Goal: Task Accomplishment & Management: Manage account settings

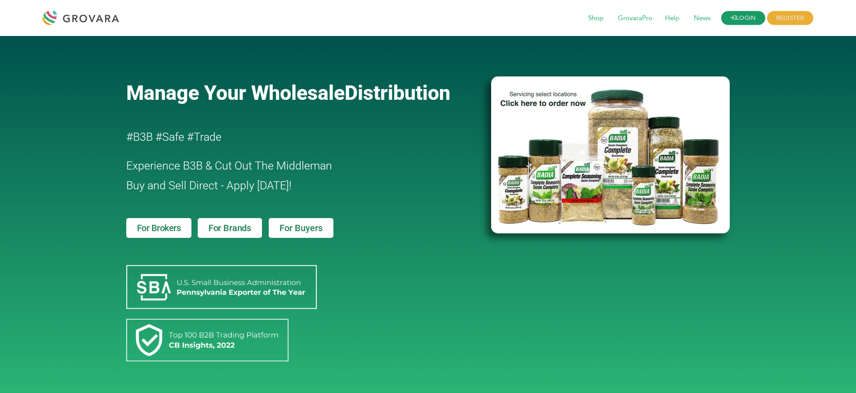
click at [747, 19] on link "LOGIN" at bounding box center [744, 18] width 44 height 14
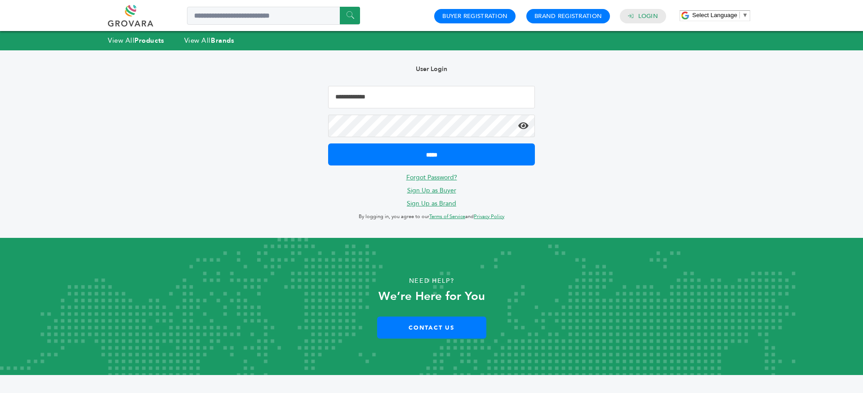
click at [418, 106] on input "Email Address" at bounding box center [431, 97] width 207 height 22
type input "**********"
click at [328, 143] on input "*****" at bounding box center [431, 154] width 207 height 22
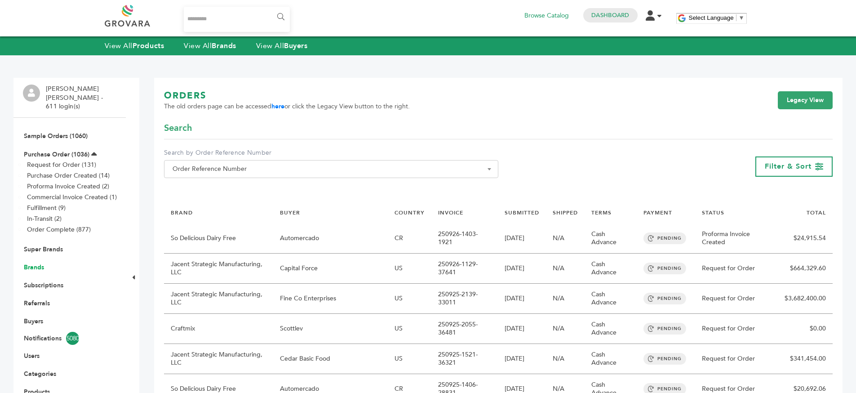
click at [30, 263] on link "Brands" at bounding box center [34, 267] width 20 height 9
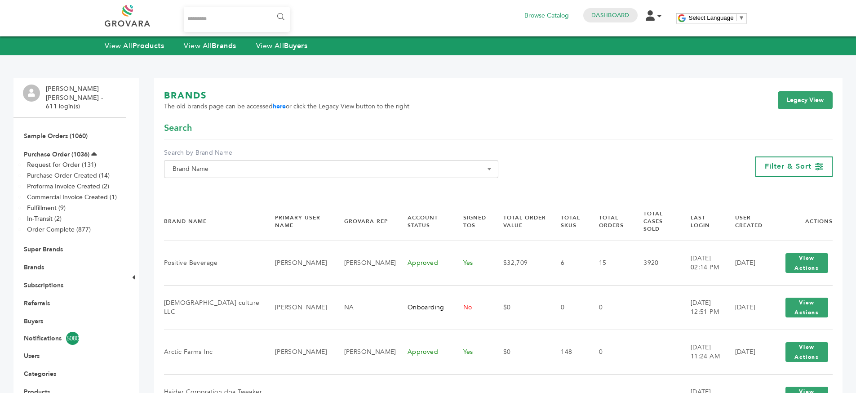
click at [195, 164] on span "Brand Name" at bounding box center [331, 169] width 325 height 13
click at [190, 182] on input "Search" at bounding box center [331, 185] width 330 height 11
type input "**"
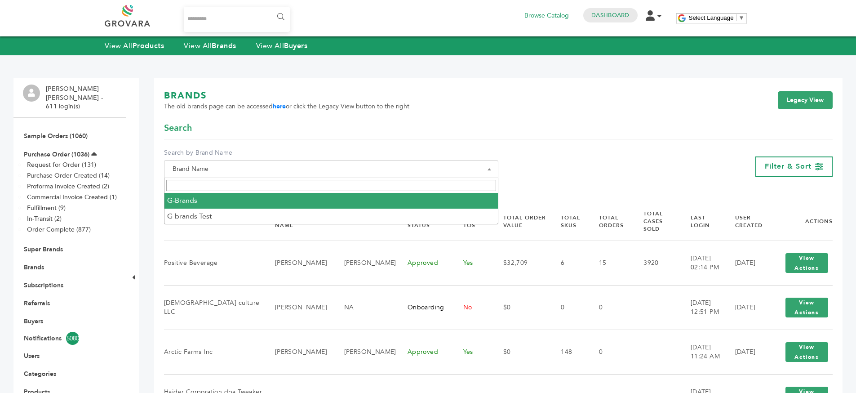
select select "********"
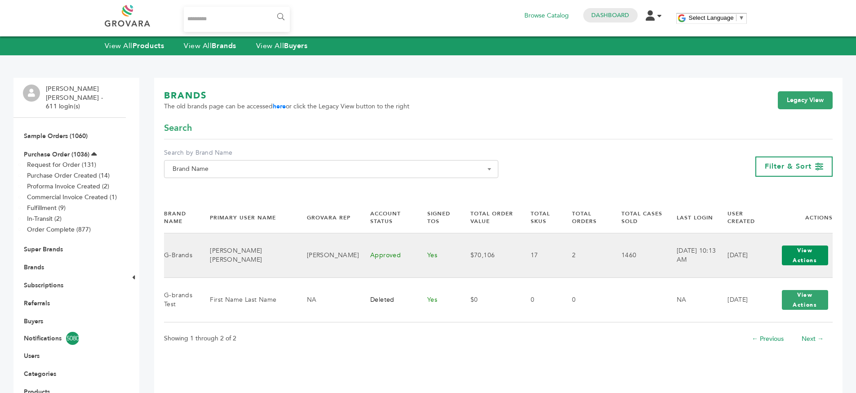
click at [795, 252] on button "View Actions" at bounding box center [805, 255] width 46 height 20
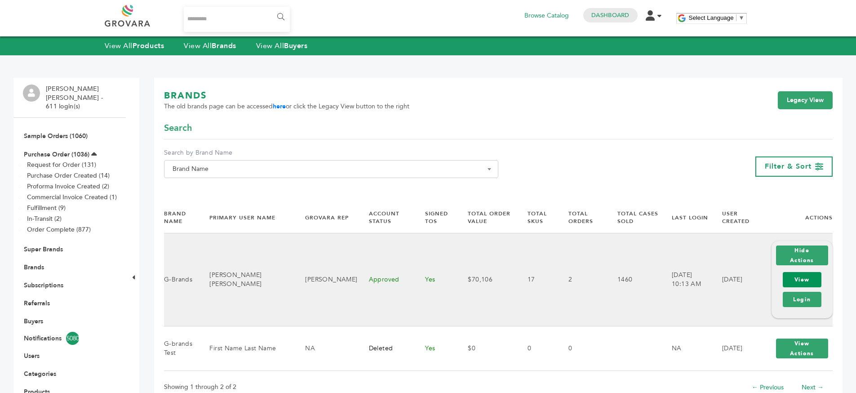
click at [797, 272] on link "View" at bounding box center [802, 279] width 39 height 15
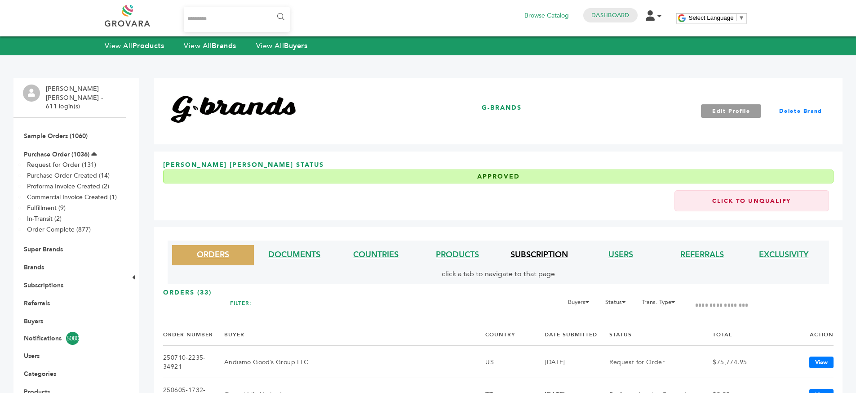
click at [546, 256] on link "SUBSCRIPTION" at bounding box center [540, 254] width 58 height 11
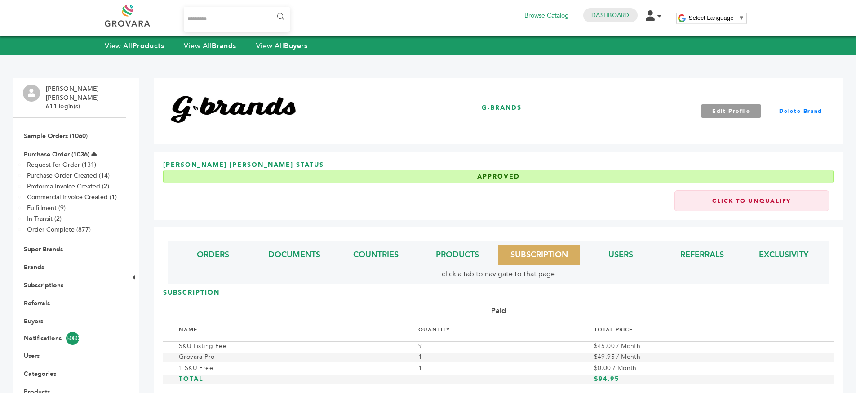
scroll to position [129, 0]
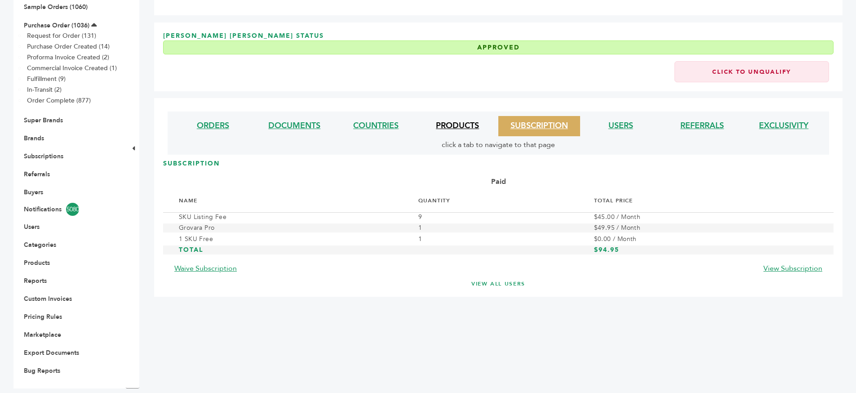
click at [459, 126] on link "PRODUCTS" at bounding box center [457, 125] width 43 height 11
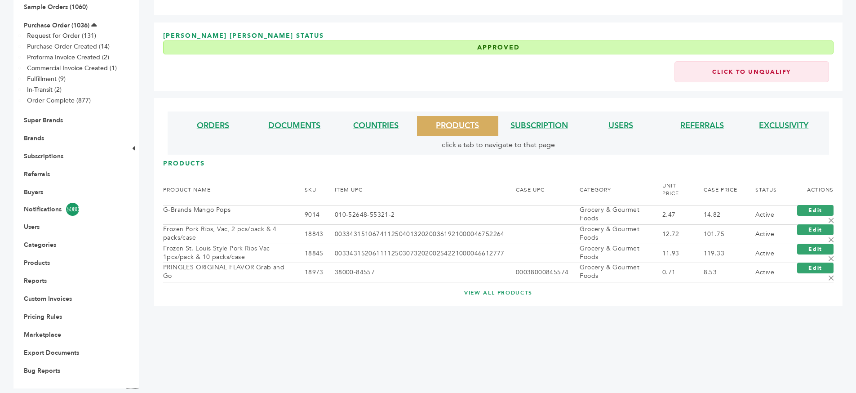
click at [493, 291] on link "VIEW ALL PRODUCTS" at bounding box center [498, 293] width 635 height 8
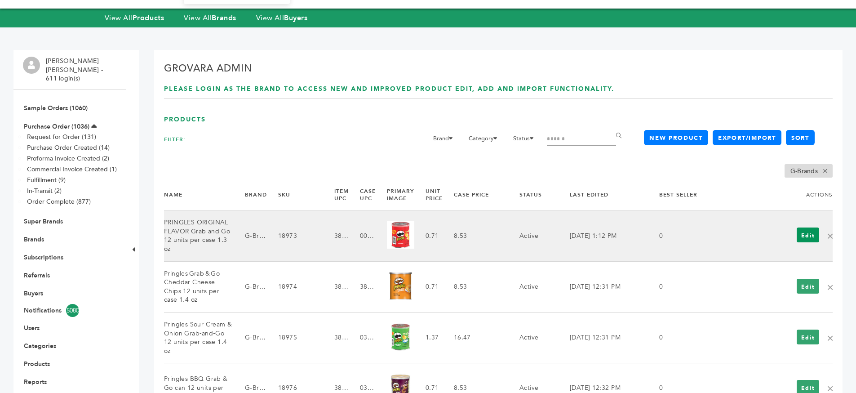
click at [802, 231] on link "Edit" at bounding box center [808, 234] width 23 height 15
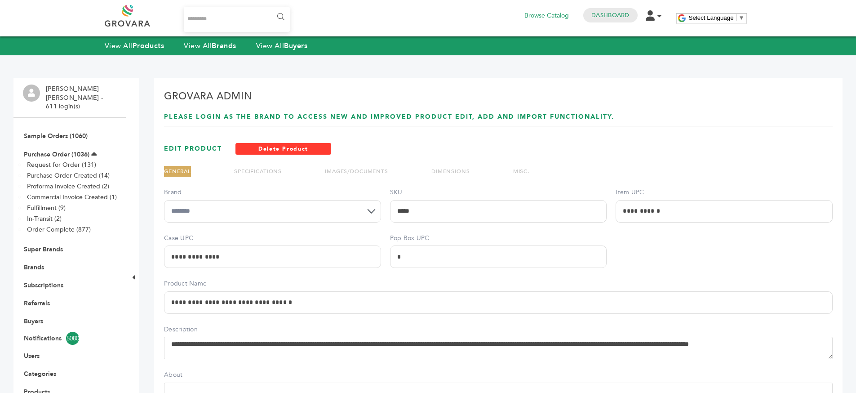
click at [258, 169] on link "SPECIFICATIONS" at bounding box center [258, 171] width 48 height 7
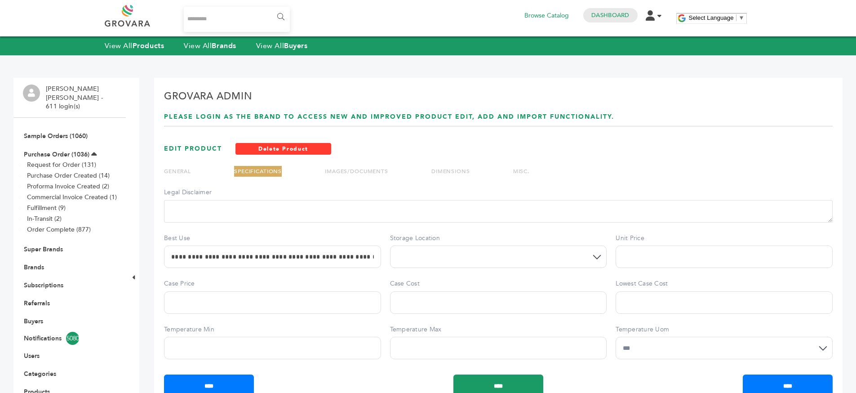
click at [363, 173] on link "IMAGES/DOCUMENTS" at bounding box center [356, 171] width 63 height 7
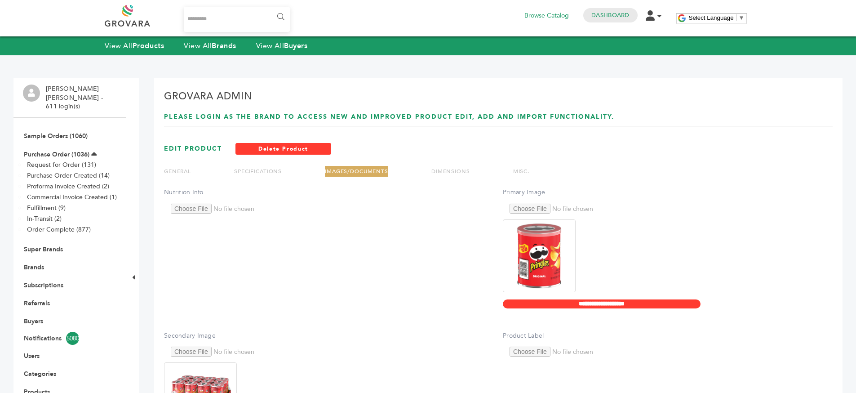
click at [476, 174] on ul "GENERAL SPECIFICATIONS IMAGES/DOCUMENTS DIMENSIONS MISC." at bounding box center [347, 177] width 366 height 22
click at [457, 169] on link "DIMENSIONS" at bounding box center [451, 171] width 39 height 7
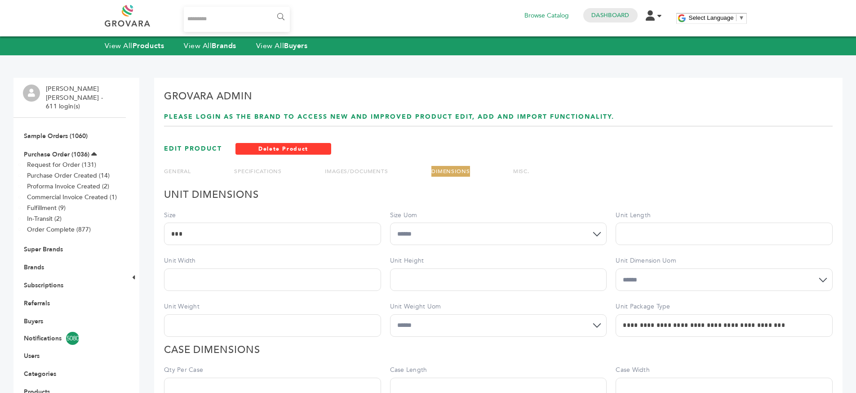
click at [522, 169] on link "MISC." at bounding box center [521, 171] width 16 height 7
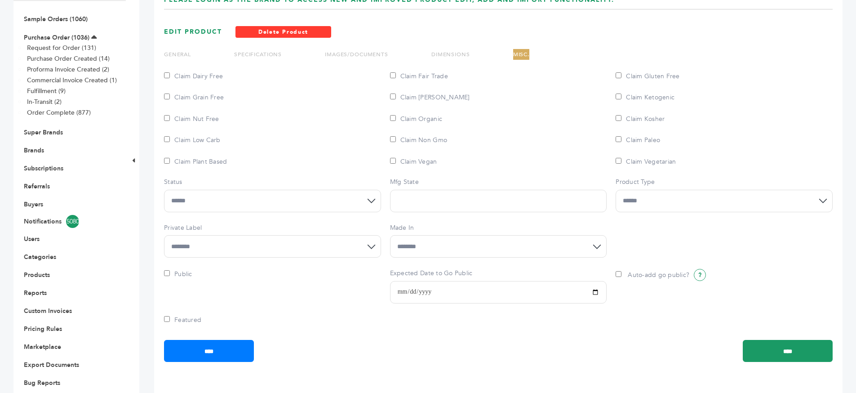
scroll to position [129, 0]
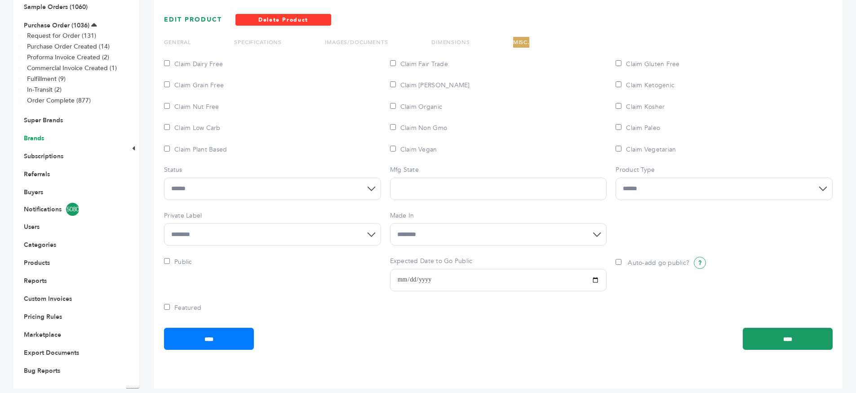
click at [31, 134] on link "Brands" at bounding box center [34, 138] width 20 height 9
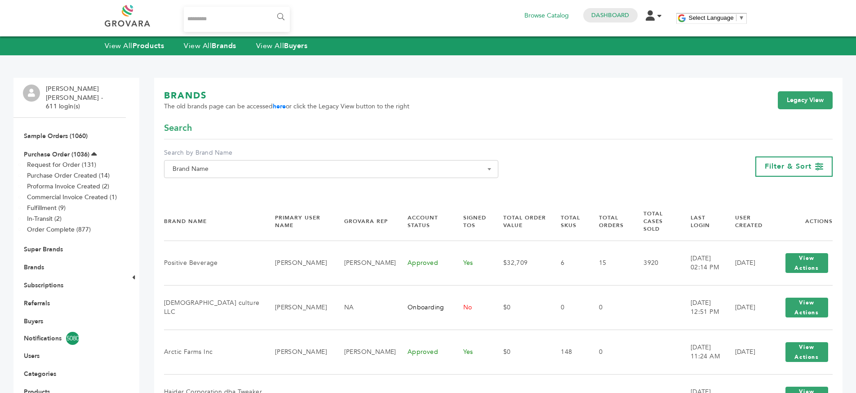
click at [372, 168] on span "Brand Name" at bounding box center [331, 169] width 325 height 13
click at [351, 183] on input "Search" at bounding box center [331, 185] width 330 height 11
type input "********"
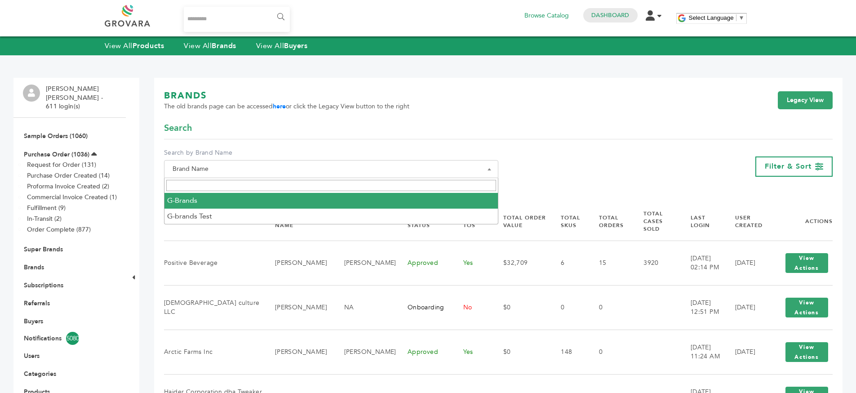
select select "********"
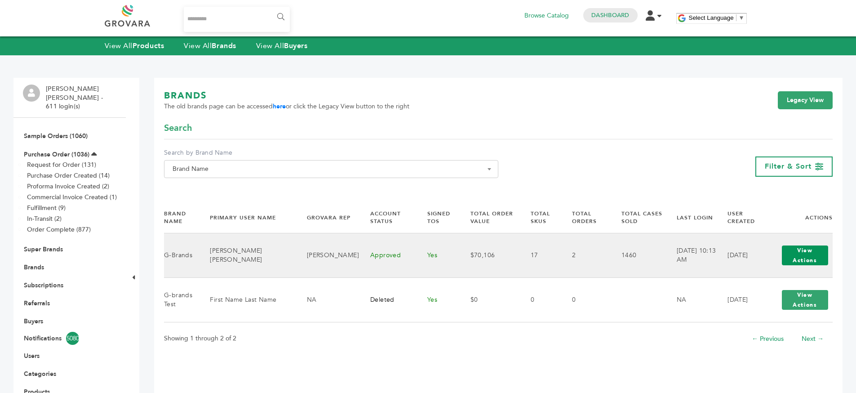
click at [802, 264] on button "View Actions" at bounding box center [805, 255] width 46 height 20
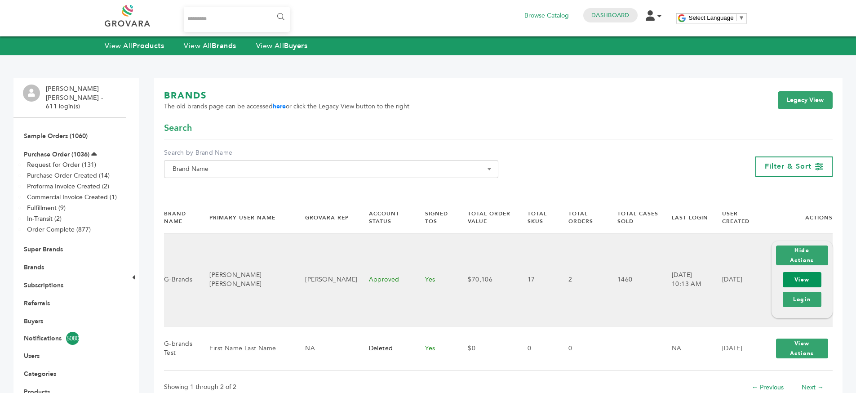
click at [788, 272] on link "View" at bounding box center [802, 279] width 39 height 15
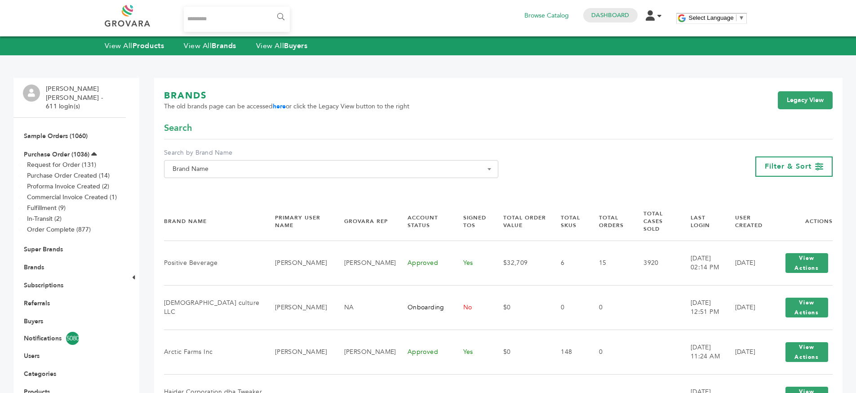
click at [299, 156] on label "Search by Brand Name" at bounding box center [331, 152] width 334 height 9
click at [165, 160] on select "**********" at bounding box center [164, 160] width 0 height 0
click at [299, 163] on span "Brand Name" at bounding box center [331, 169] width 325 height 13
click at [251, 186] on input "Search" at bounding box center [331, 185] width 330 height 11
type input "**"
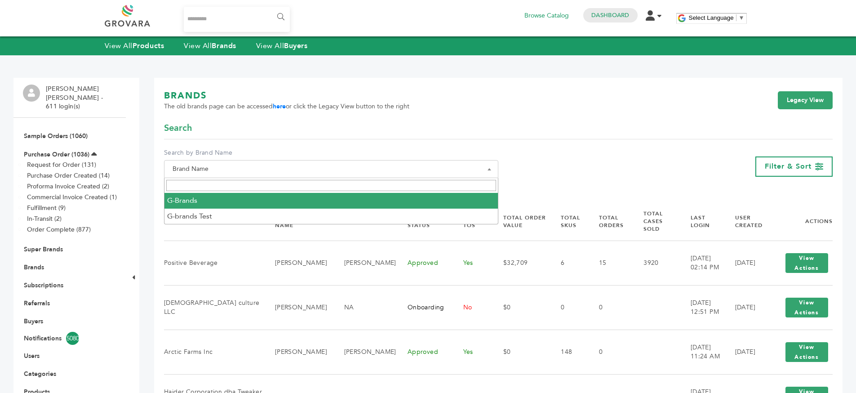
select select "********"
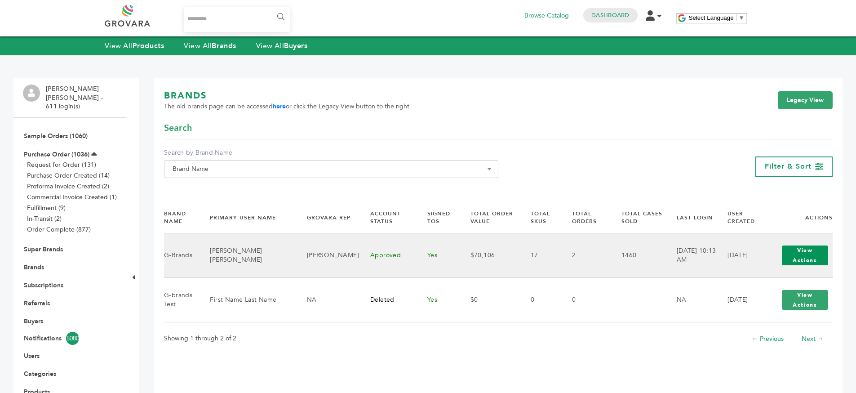
click at [803, 248] on button "View Actions" at bounding box center [805, 255] width 46 height 20
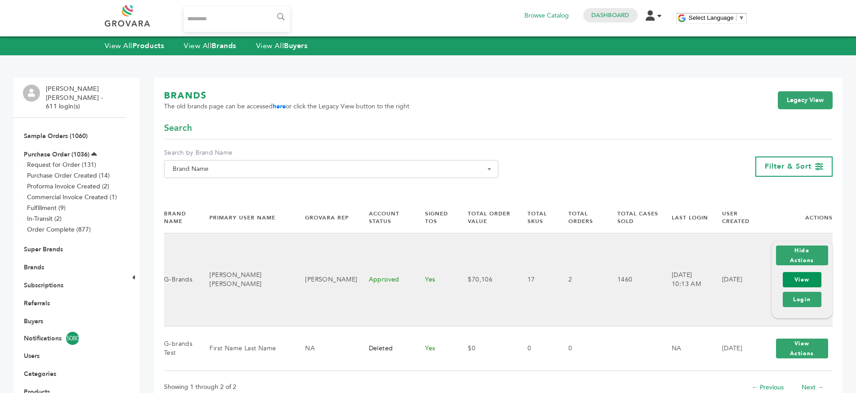
click at [798, 272] on link "View" at bounding box center [802, 279] width 39 height 15
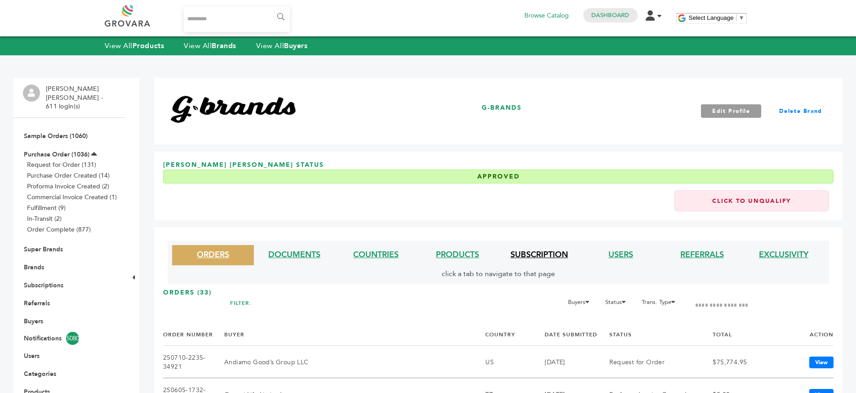
click at [536, 252] on link "SUBSCRIPTION" at bounding box center [540, 254] width 58 height 11
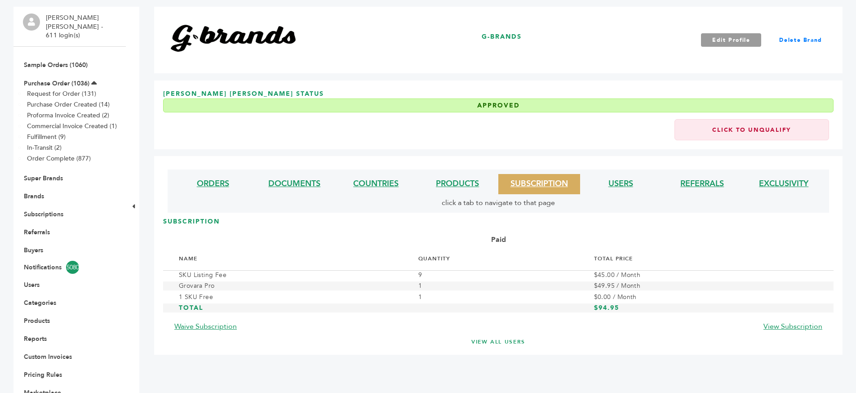
scroll to position [79, 0]
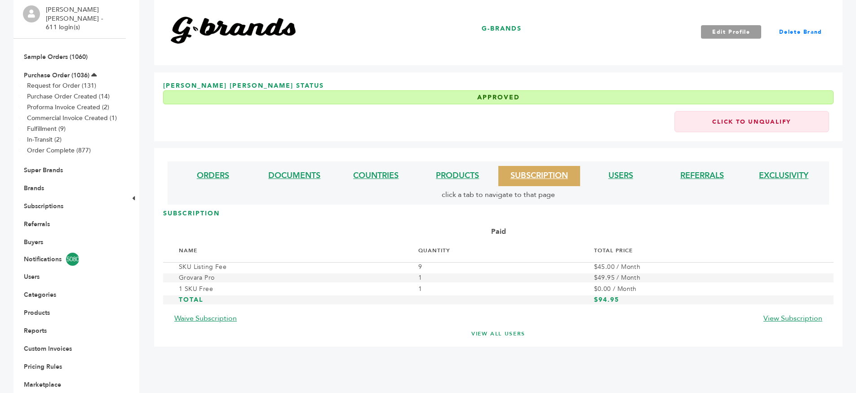
click at [500, 227] on b "Paid" at bounding box center [498, 232] width 15 height 10
drag, startPoint x: 500, startPoint y: 227, endPoint x: 538, endPoint y: 231, distance: 38.0
click at [500, 227] on b "Paid" at bounding box center [498, 232] width 15 height 10
click at [545, 232] on div "Paid" at bounding box center [498, 231] width 671 height 14
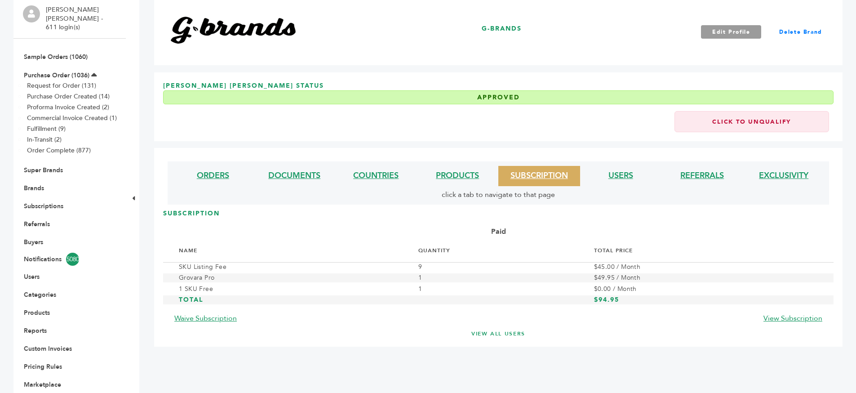
click at [545, 232] on div "Paid" at bounding box center [498, 231] width 671 height 14
click at [577, 232] on div "Paid" at bounding box center [498, 231] width 671 height 14
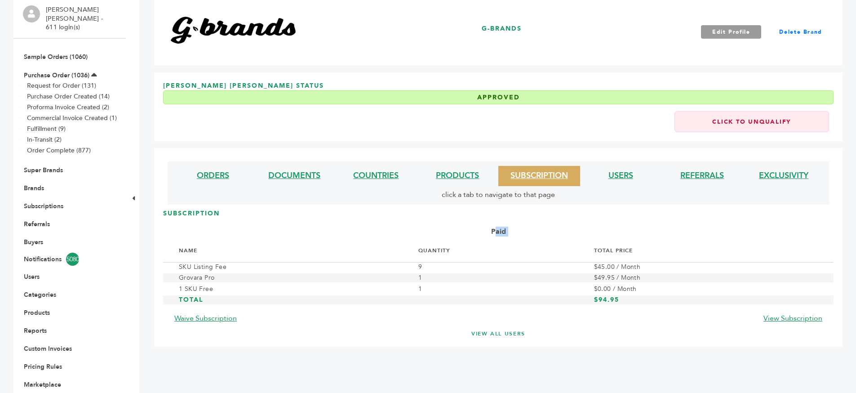
click at [577, 232] on div "Paid" at bounding box center [498, 231] width 671 height 14
click at [555, 224] on div "Paid" at bounding box center [498, 231] width 671 height 14
click at [191, 299] on h3 "Total" at bounding box center [293, 299] width 228 height 9
click at [471, 174] on link "PRODUCTS" at bounding box center [457, 175] width 43 height 11
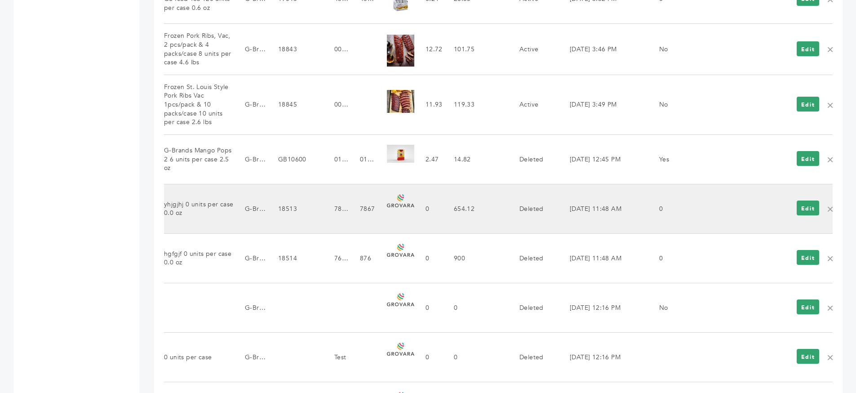
scroll to position [953, 0]
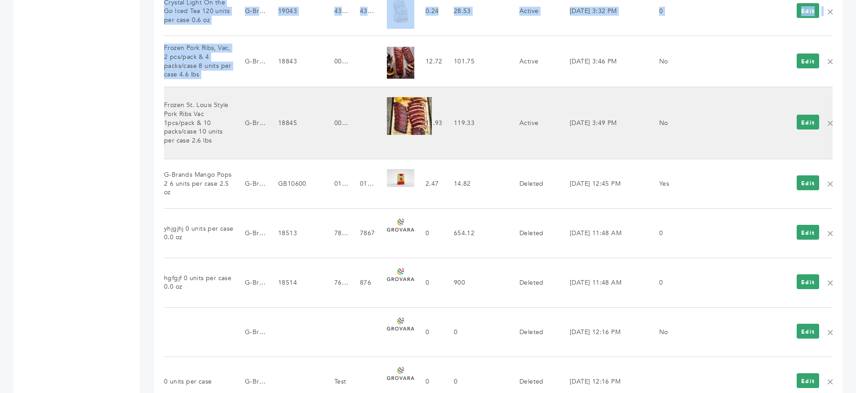
drag, startPoint x: 840, startPoint y: 129, endPoint x: 408, endPoint y: 130, distance: 432.1
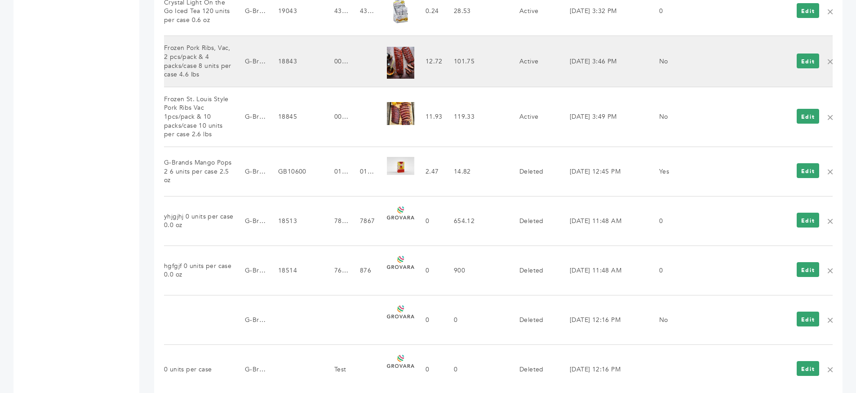
drag, startPoint x: 837, startPoint y: 129, endPoint x: 629, endPoint y: 59, distance: 219.7
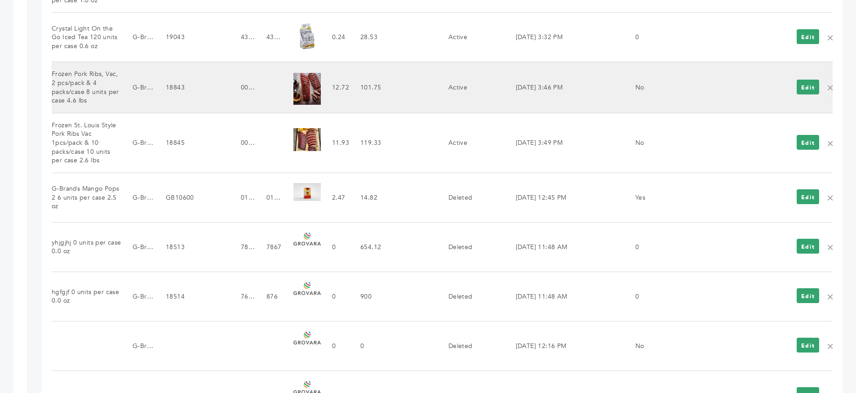
scroll to position [876, 0]
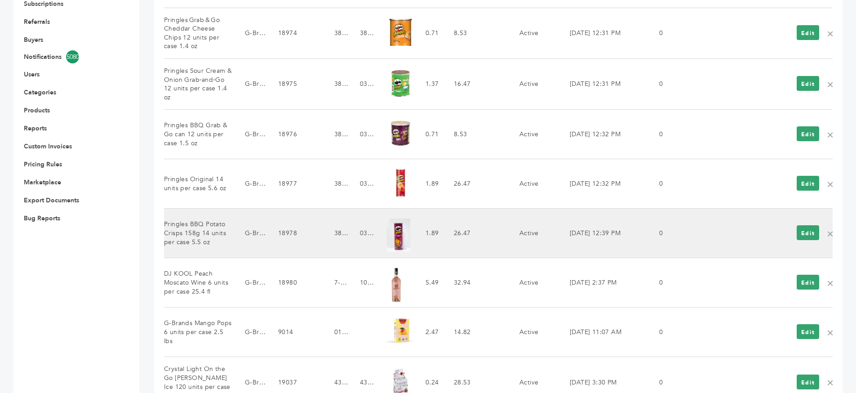
scroll to position [165, 0]
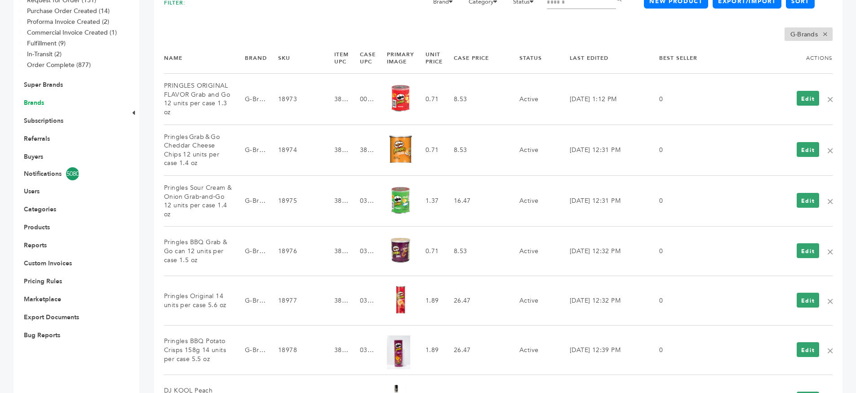
click at [41, 98] on link "Brands" at bounding box center [34, 102] width 20 height 9
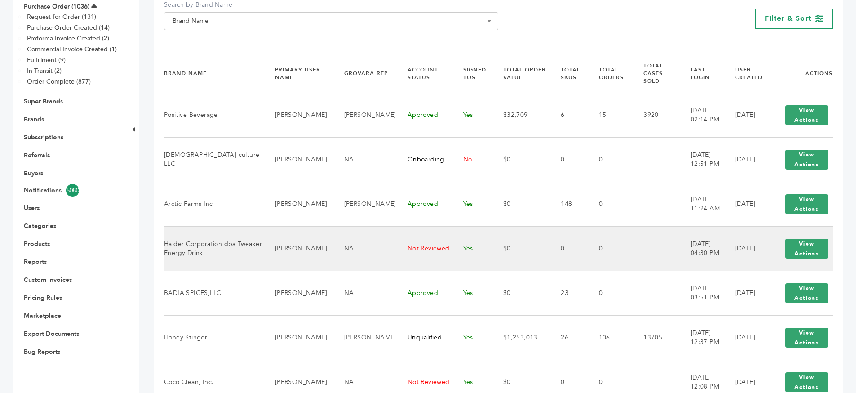
scroll to position [211, 0]
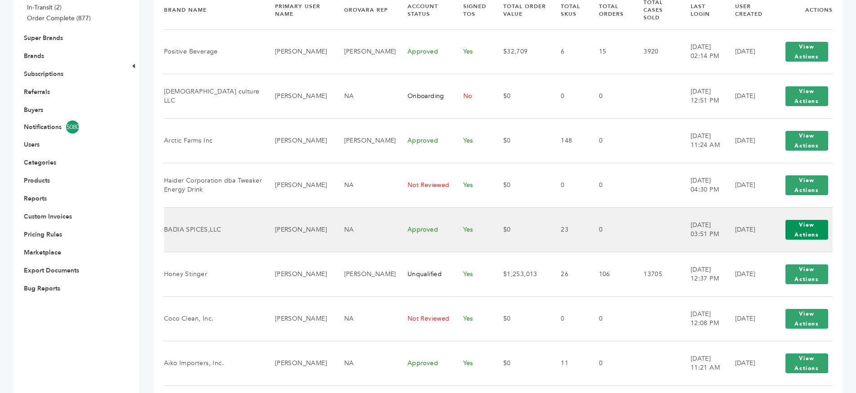
click at [797, 227] on button "View Actions" at bounding box center [807, 230] width 43 height 20
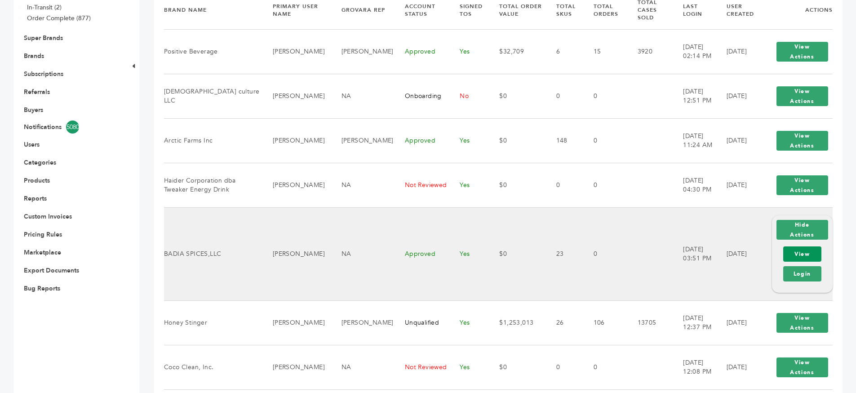
click at [792, 250] on link "View" at bounding box center [803, 253] width 38 height 15
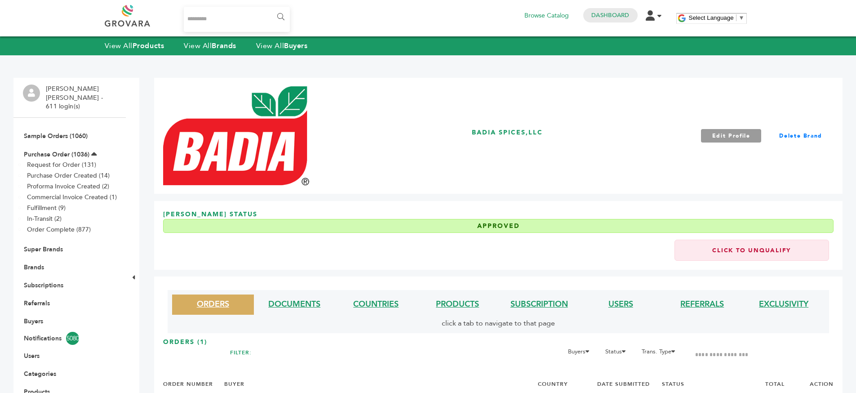
click at [26, 258] on li "Brands" at bounding box center [70, 267] width 94 height 18
click at [27, 263] on link "Brands" at bounding box center [34, 267] width 20 height 9
